Goal: Find contact information: Find contact information

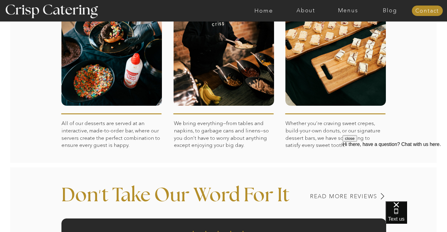
scroll to position [310, 0]
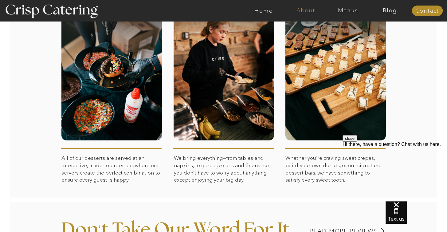
click at [307, 12] on nav "About" at bounding box center [306, 11] width 42 height 6
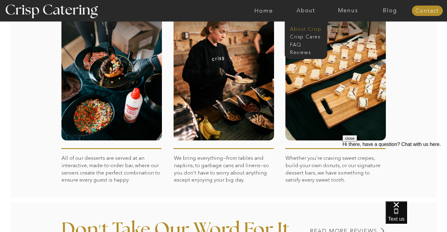
click at [309, 27] on nav "About Crisp" at bounding box center [307, 29] width 35 height 6
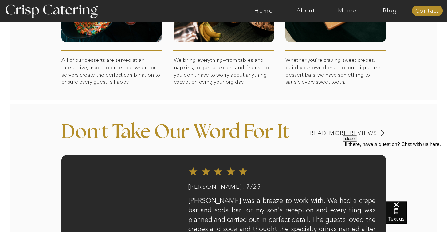
scroll to position [408, 0]
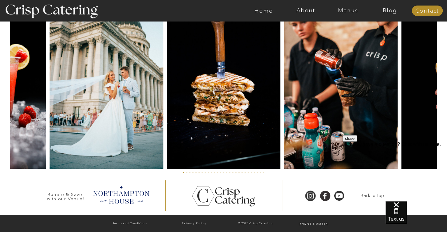
scroll to position [1465, 0]
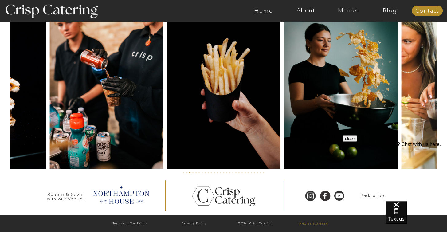
click at [314, 224] on p "[PHONE_NUMBER]" at bounding box center [314, 224] width 56 height 6
